Goal: Check status

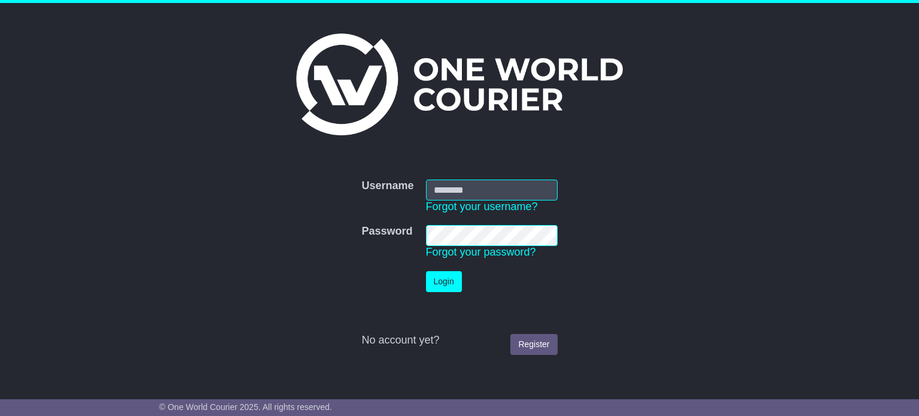
type input "**********"
click at [452, 276] on button "Login" at bounding box center [444, 281] width 36 height 21
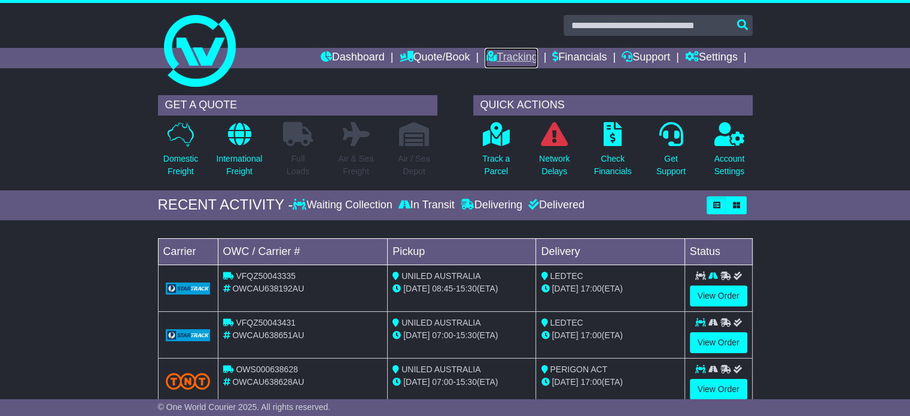
click at [487, 54] on link "Tracking" at bounding box center [510, 58] width 53 height 20
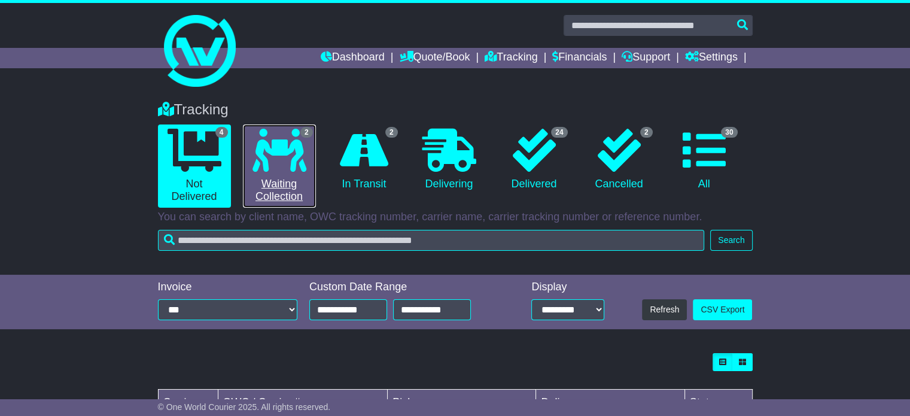
click at [274, 193] on link "2 Waiting Collection" at bounding box center [279, 165] width 73 height 83
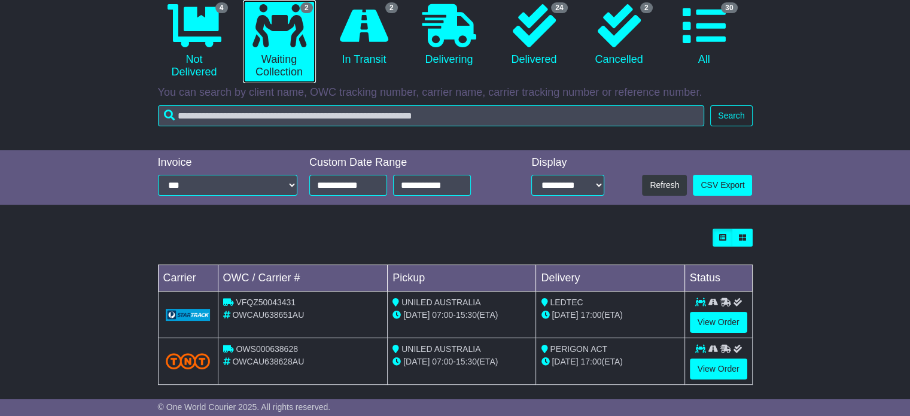
scroll to position [134, 0]
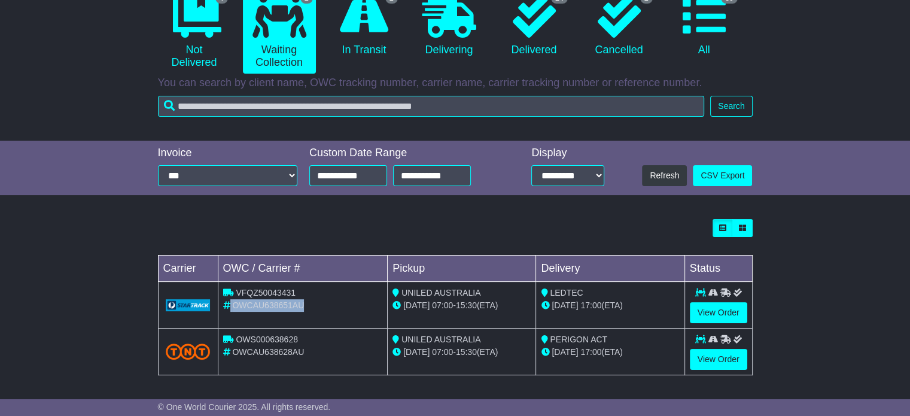
drag, startPoint x: 300, startPoint y: 305, endPoint x: 234, endPoint y: 306, distance: 65.8
click at [232, 306] on span "OWCAU638651AU" at bounding box center [268, 305] width 72 height 10
copy span "OWCAU638651AU"
drag, startPoint x: 298, startPoint y: 290, endPoint x: 236, endPoint y: 289, distance: 62.2
click at [236, 289] on div "VFQZ50043431" at bounding box center [303, 292] width 160 height 13
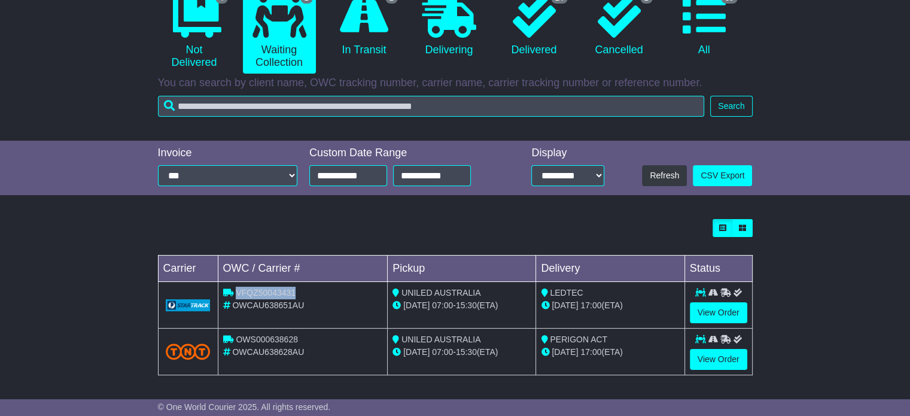
copy span "VFQZ50043431"
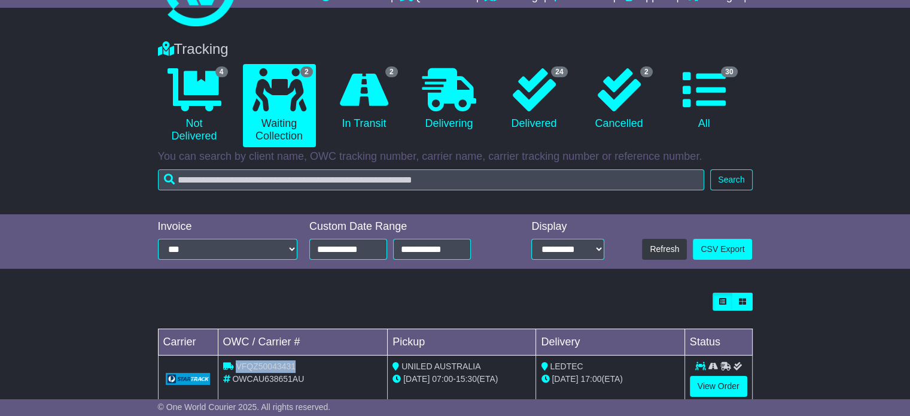
scroll to position [0, 0]
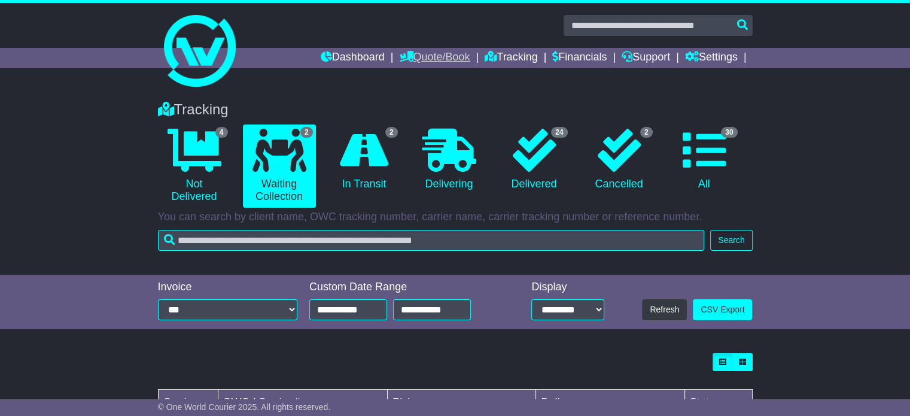
click at [424, 52] on link "Quote/Book" at bounding box center [434, 58] width 71 height 20
